Goal: Information Seeking & Learning: Learn about a topic

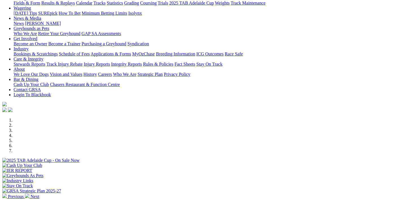
scroll to position [153, 0]
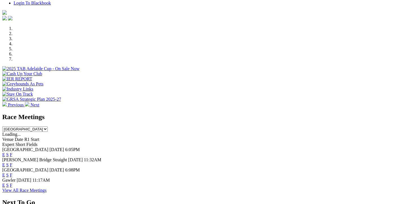
click at [12, 152] on link "F" at bounding box center [11, 154] width 3 height 5
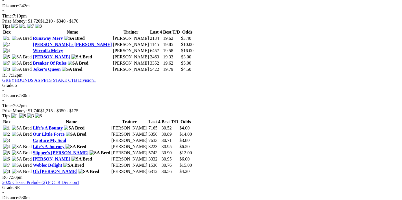
scroll to position [662, 0]
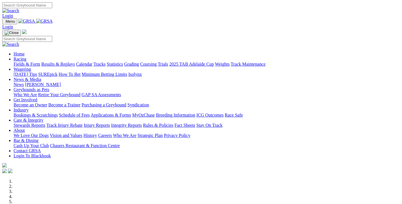
scroll to position [153, 0]
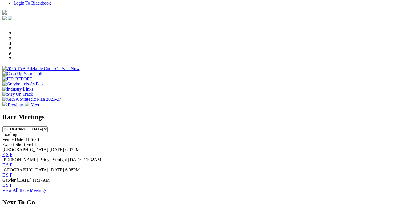
click at [12, 172] on link "F" at bounding box center [11, 174] width 3 height 5
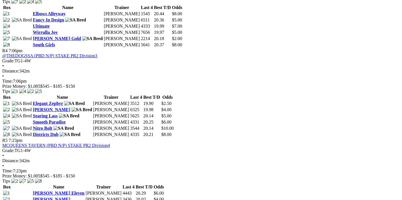
scroll to position [571, 0]
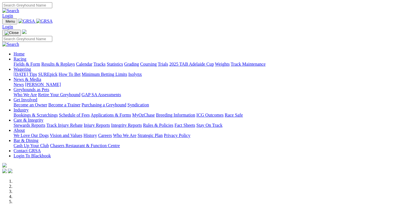
scroll to position [428, 0]
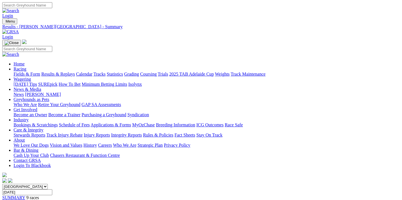
scroll to position [90, 0]
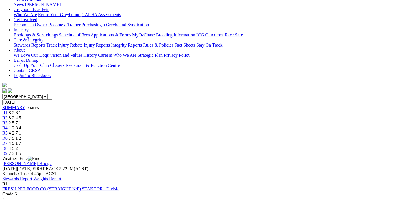
click at [32, 177] on link "Stewards Report" at bounding box center [17, 179] width 30 height 5
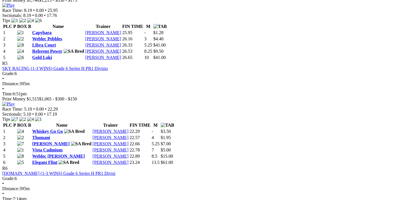
scroll to position [662, 0]
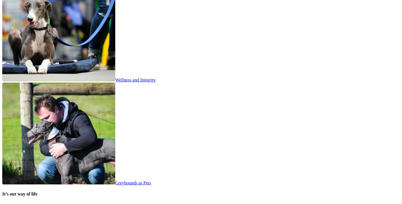
scroll to position [1101, 0]
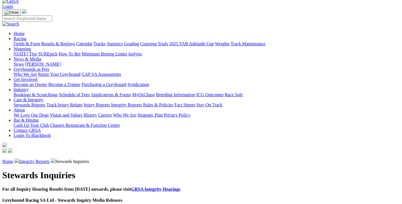
scroll to position [122, 0]
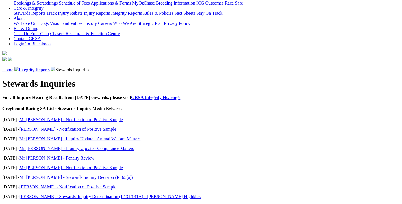
click at [74, 204] on link "Mr J Tribe - Stewards' Inquiry Determination (R156(f)(ii) - Emptiness" at bounding box center [95, 206] width 151 height 5
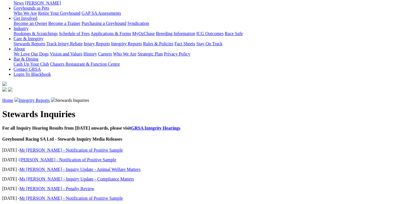
scroll to position [122, 0]
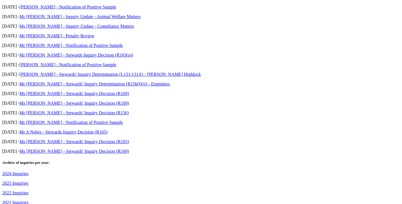
scroll to position [153, 0]
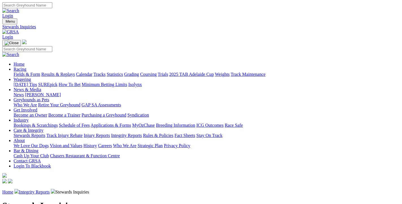
scroll to position [122, 0]
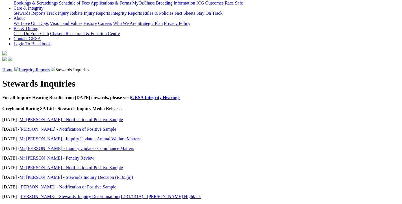
click at [74, 165] on link "Mr [PERSON_NAME] - Notification of Positive Sample" at bounding box center [71, 167] width 103 height 5
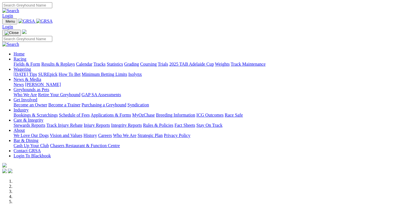
scroll to position [1100, 0]
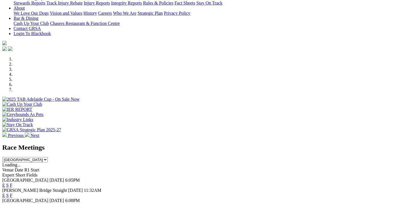
scroll to position [153, 0]
